Goal: Task Accomplishment & Management: Use online tool/utility

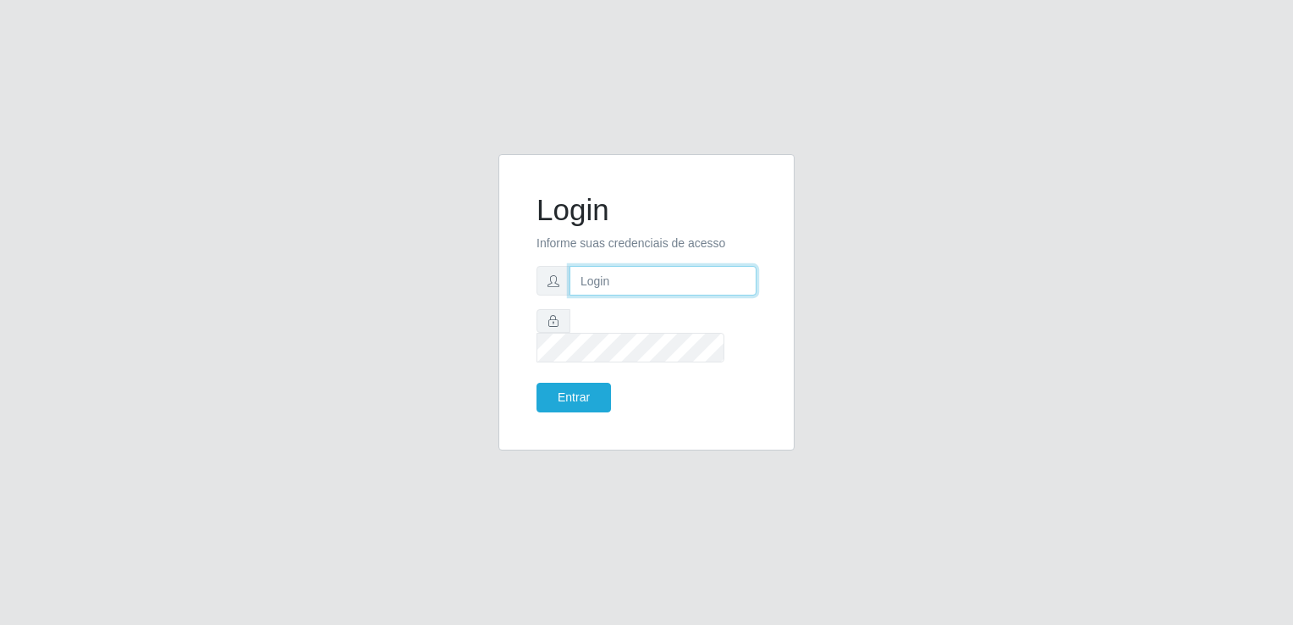
click at [689, 295] on input "text" at bounding box center [663, 281] width 187 height 30
type input "83986425668"
click at [537, 383] on button "Entrar" at bounding box center [574, 398] width 74 height 30
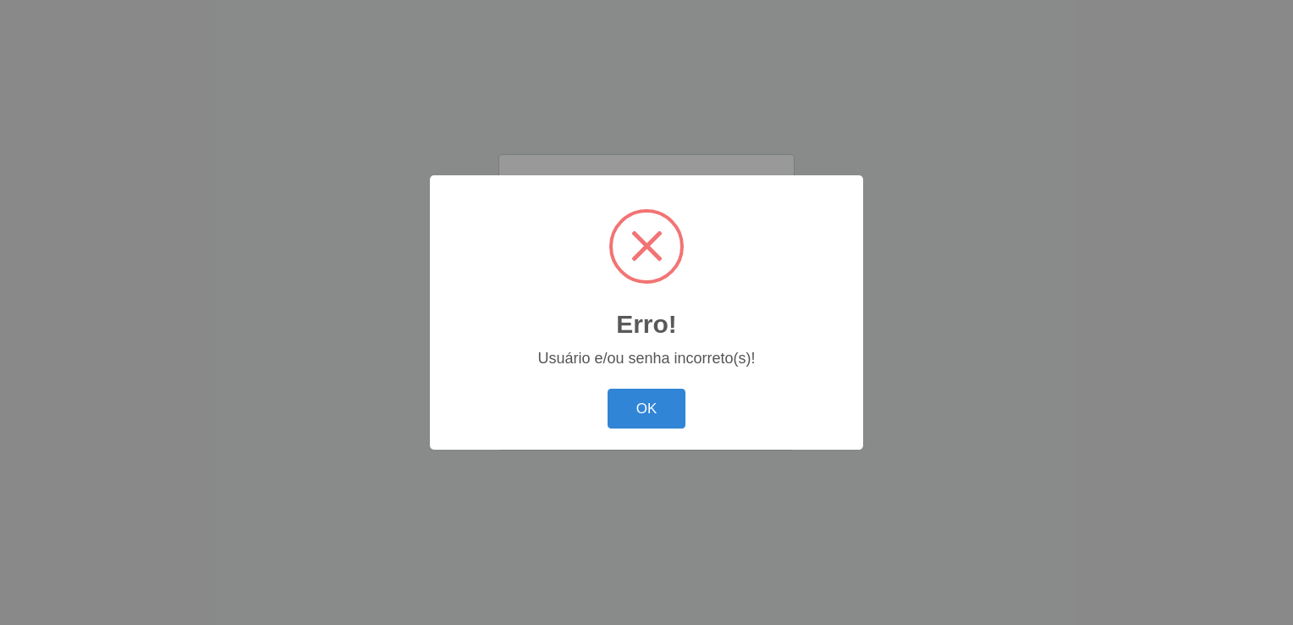
click at [621, 332] on div "Erro! ×" at bounding box center [647, 270] width 400 height 157
click at [675, 423] on button "OK" at bounding box center [647, 409] width 79 height 40
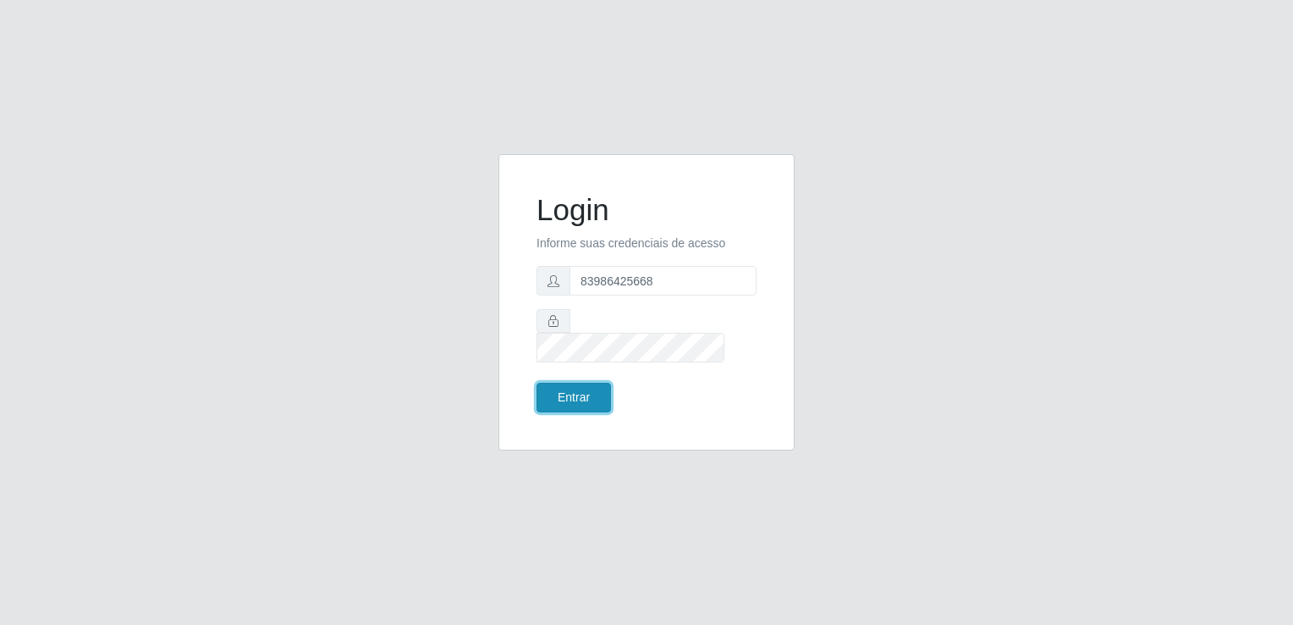
click at [585, 383] on button "Entrar" at bounding box center [574, 398] width 74 height 30
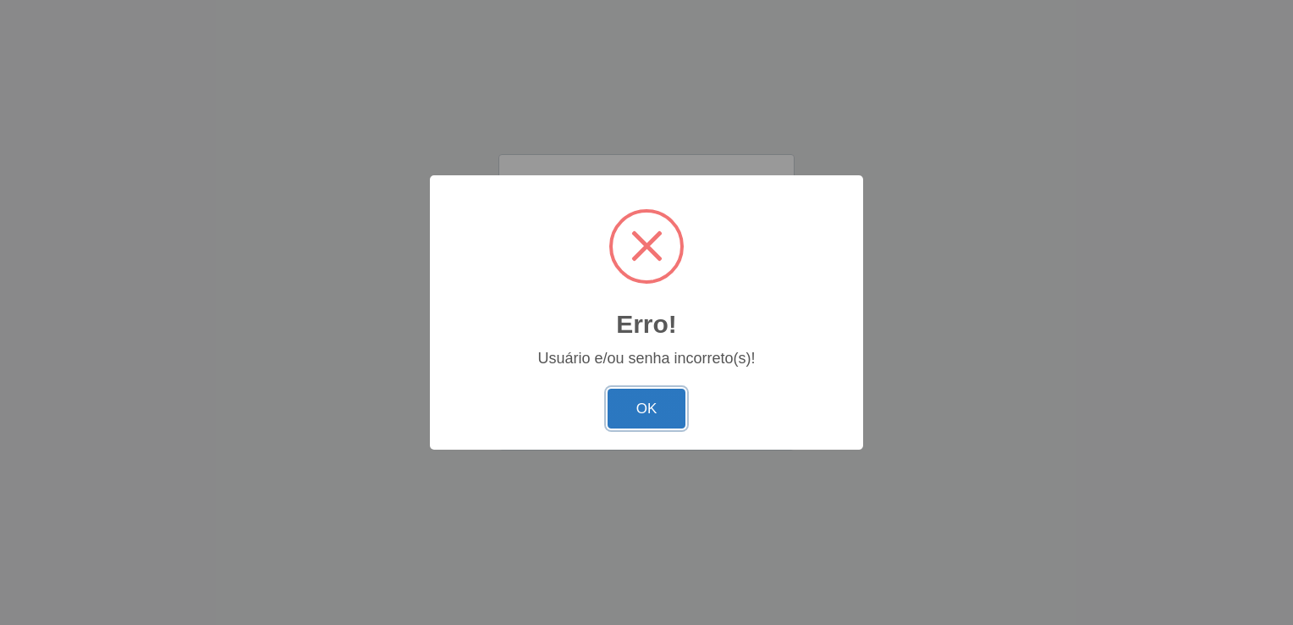
click at [630, 416] on button "OK" at bounding box center [647, 409] width 79 height 40
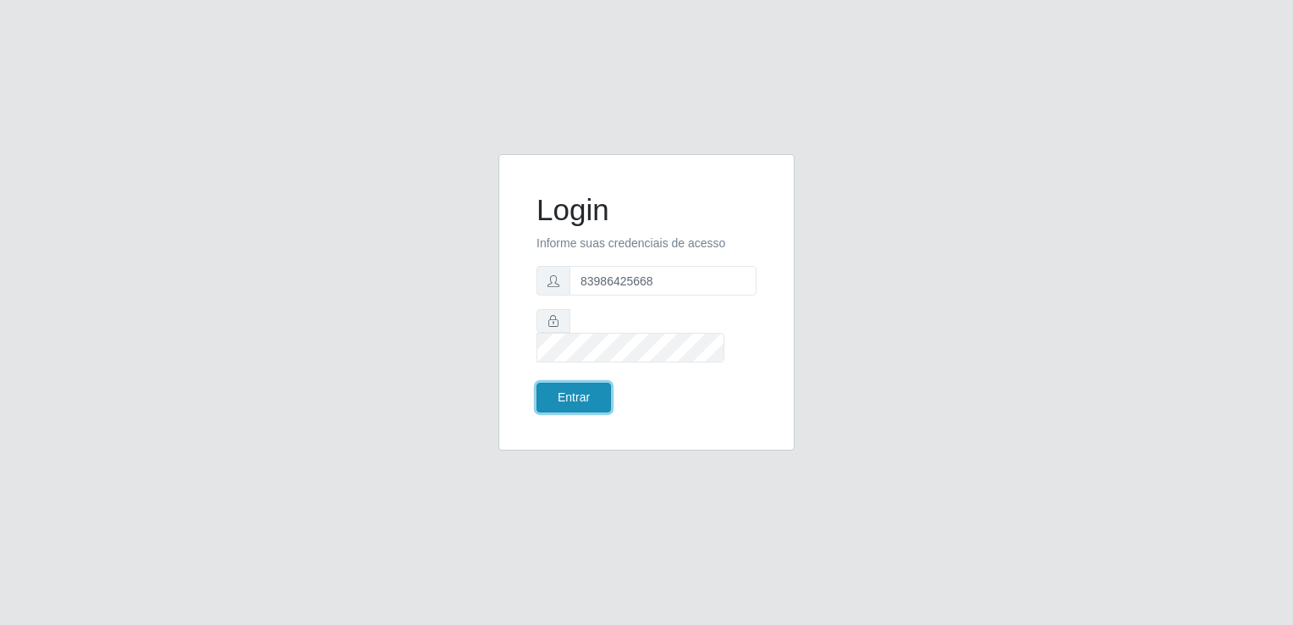
click at [548, 389] on button "Entrar" at bounding box center [574, 398] width 74 height 30
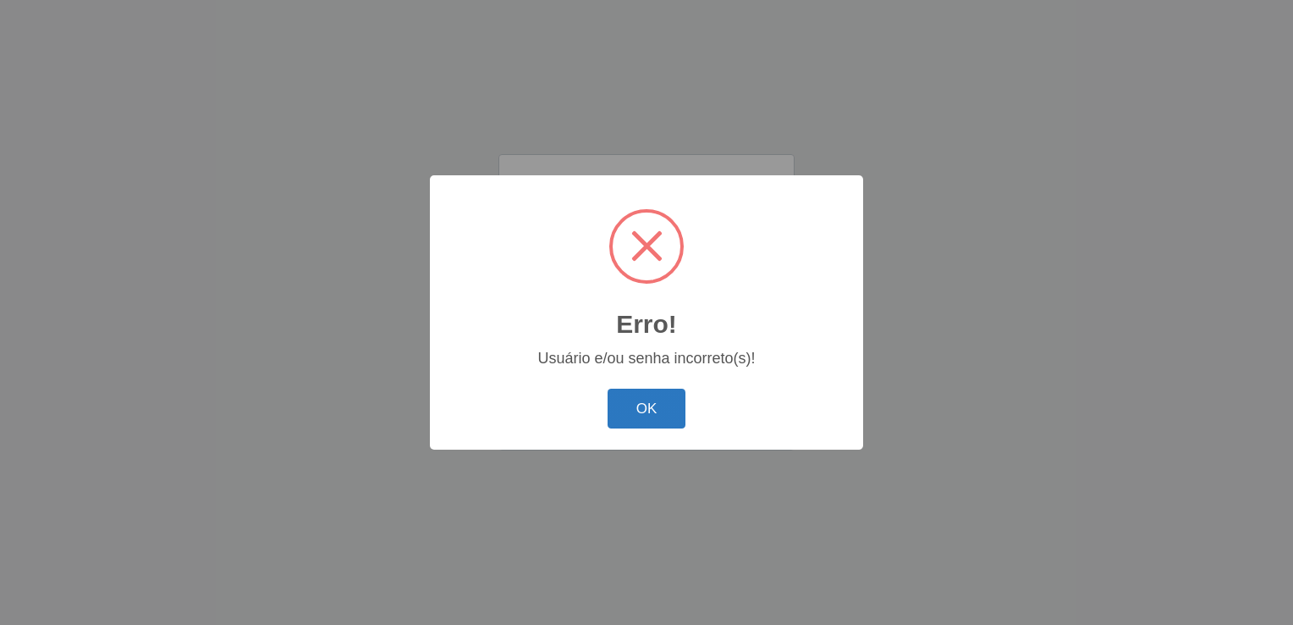
click at [678, 411] on button "OK" at bounding box center [647, 409] width 79 height 40
